Goal: Navigation & Orientation: Find specific page/section

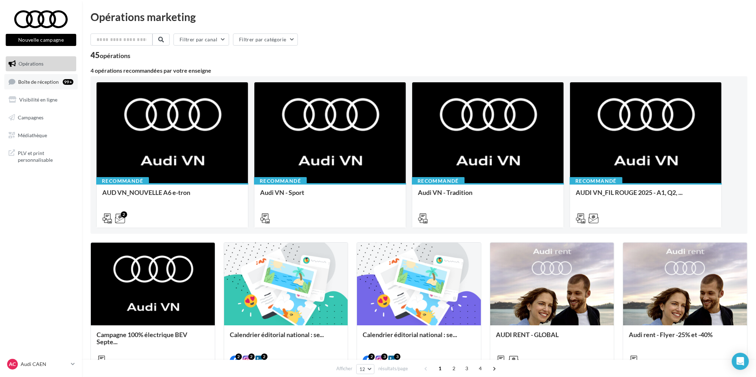
click at [65, 82] on div "99+" at bounding box center [68, 82] width 11 height 6
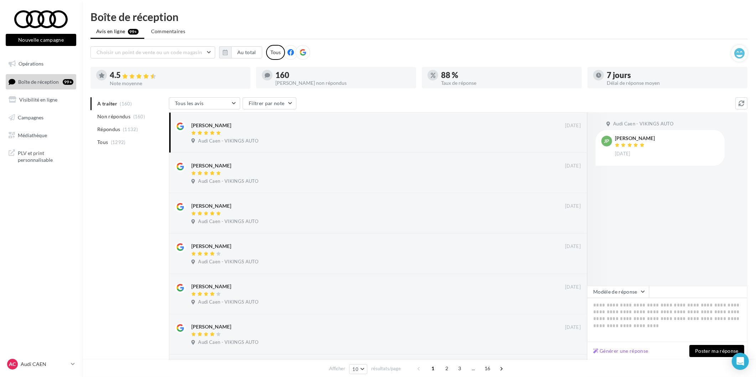
click at [65, 373] on div "AC Audi CAEN audi-[GEOGRAPHIC_DATA]-etho" at bounding box center [41, 367] width 82 height 20
click at [58, 364] on p "Audi CAEN" at bounding box center [44, 364] width 47 height 7
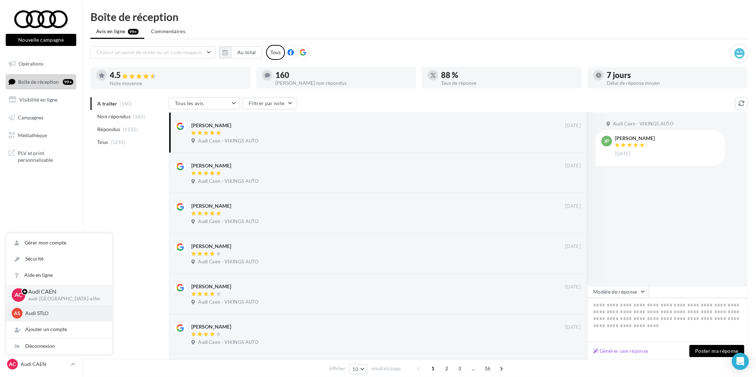
click at [54, 319] on div "AS Audi STLO audi-stlo-etho" at bounding box center [59, 313] width 106 height 16
click at [55, 315] on p "Audi STLO" at bounding box center [64, 313] width 78 height 7
